Goal: Browse casually: Explore the website without a specific task or goal

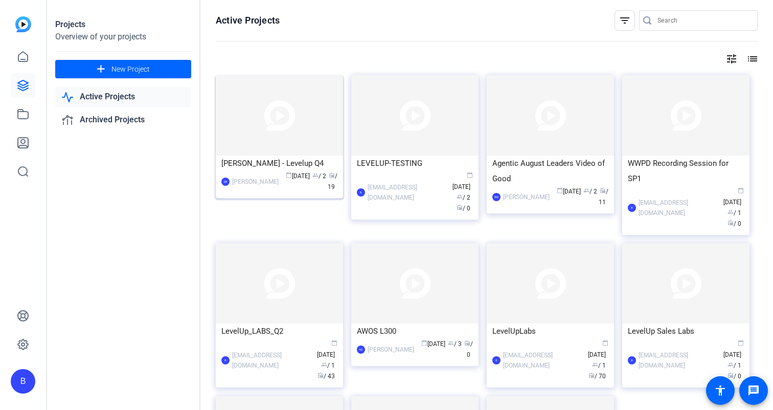
click at [259, 115] on img at bounding box center [279, 115] width 127 height 80
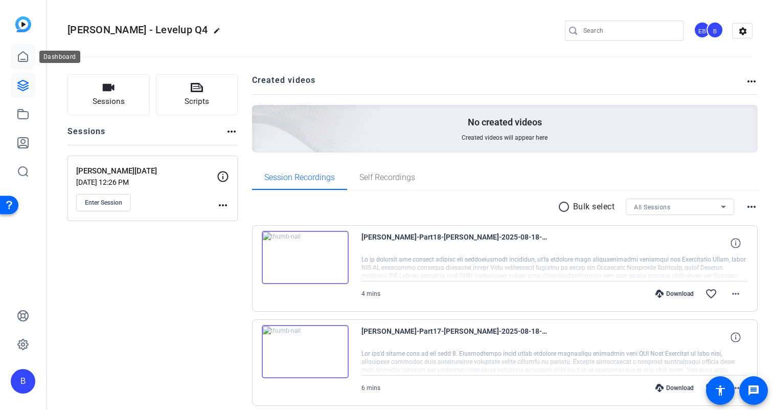
click at [19, 58] on icon at bounding box center [23, 57] width 12 height 12
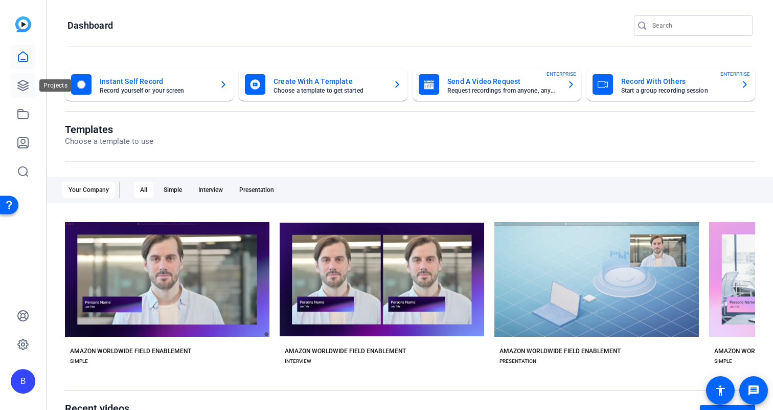
click at [25, 85] on icon at bounding box center [23, 85] width 12 height 12
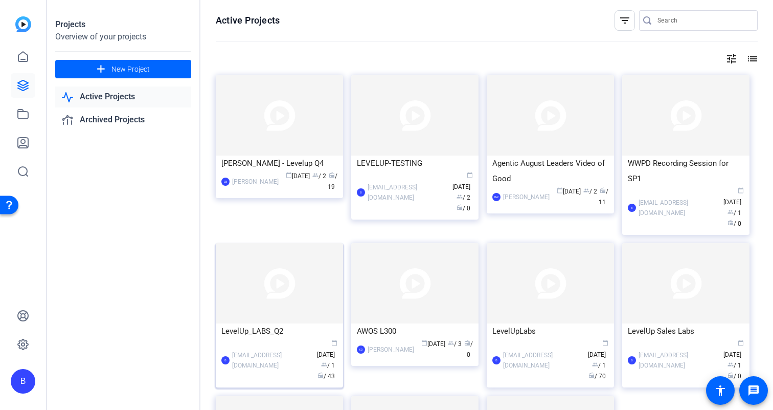
click at [287, 261] on img at bounding box center [279, 283] width 127 height 80
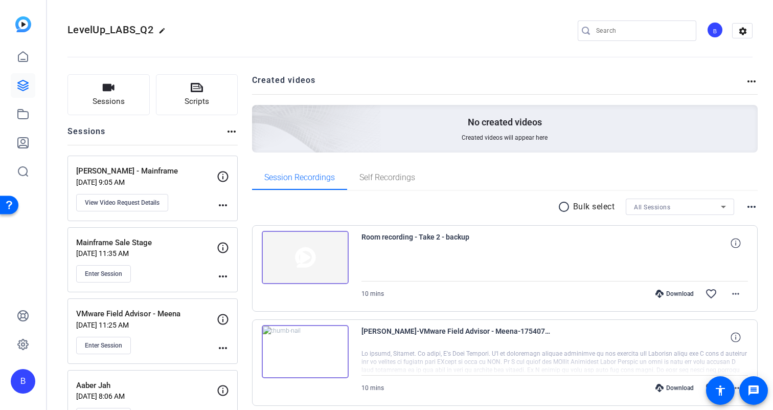
click at [326, 267] on img at bounding box center [305, 257] width 87 height 53
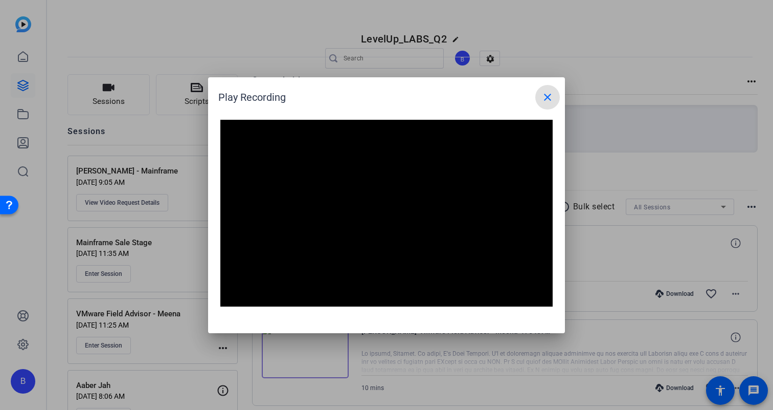
click at [549, 100] on mat-icon "close" at bounding box center [547, 97] width 12 height 12
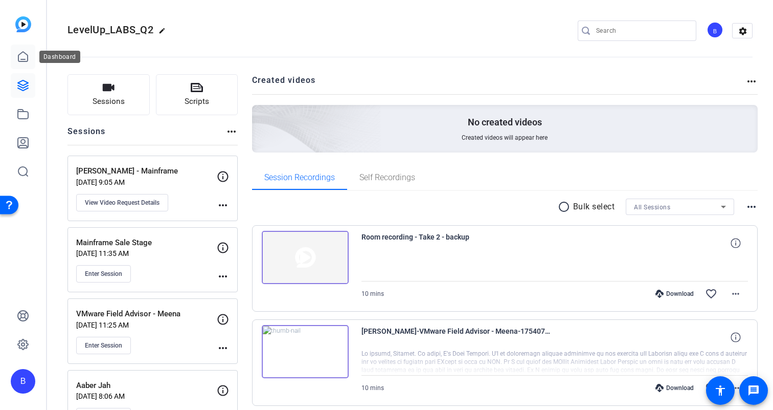
click at [26, 59] on icon at bounding box center [23, 57] width 12 height 12
